Goal: Find specific page/section: Find specific page/section

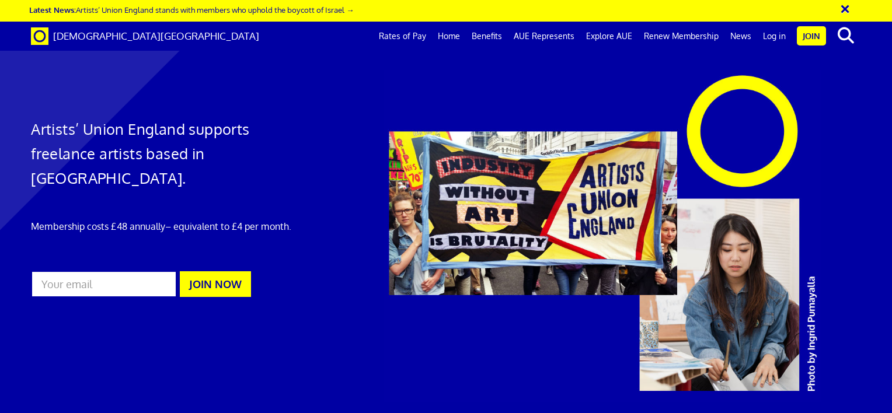
scroll to position [0, 9]
click at [783, 34] on link "Log in" at bounding box center [774, 36] width 34 height 29
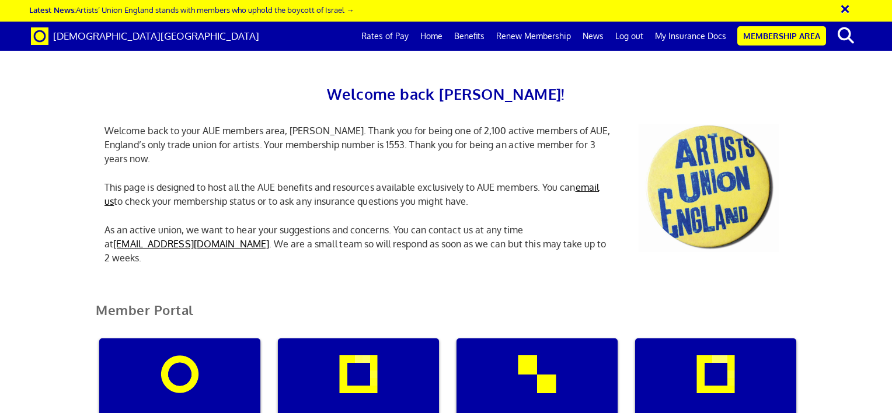
scroll to position [0, 4]
click at [682, 36] on link "My Insurance Docs" at bounding box center [690, 36] width 83 height 29
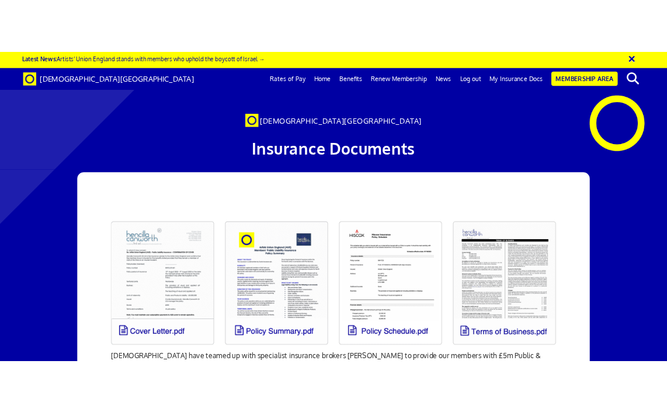
scroll to position [161, 0]
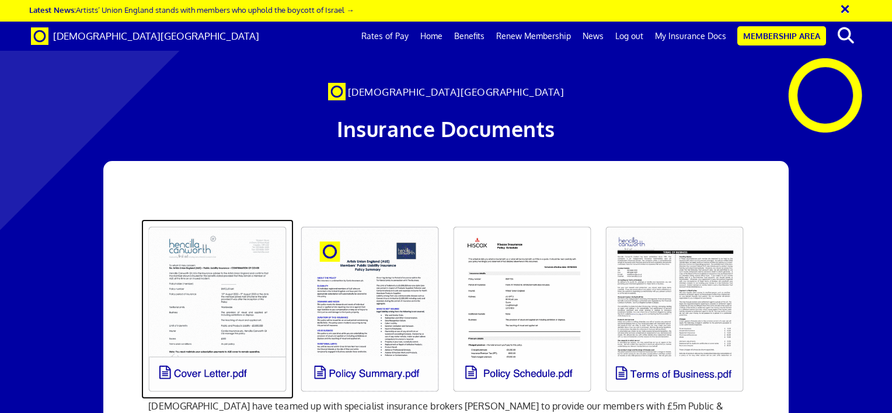
click at [238, 219] on link at bounding box center [217, 309] width 152 height 180
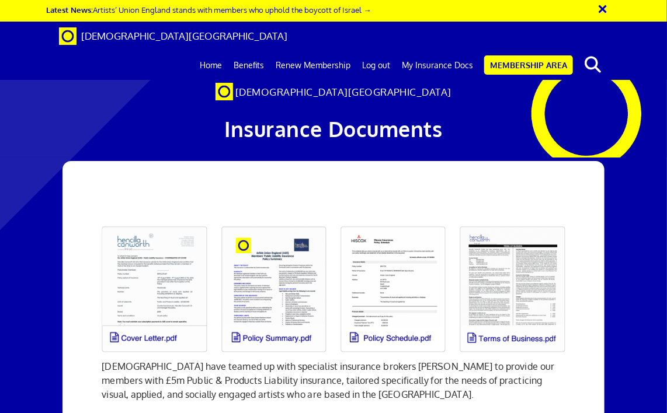
scroll to position [0, 0]
